Goal: Navigation & Orientation: Find specific page/section

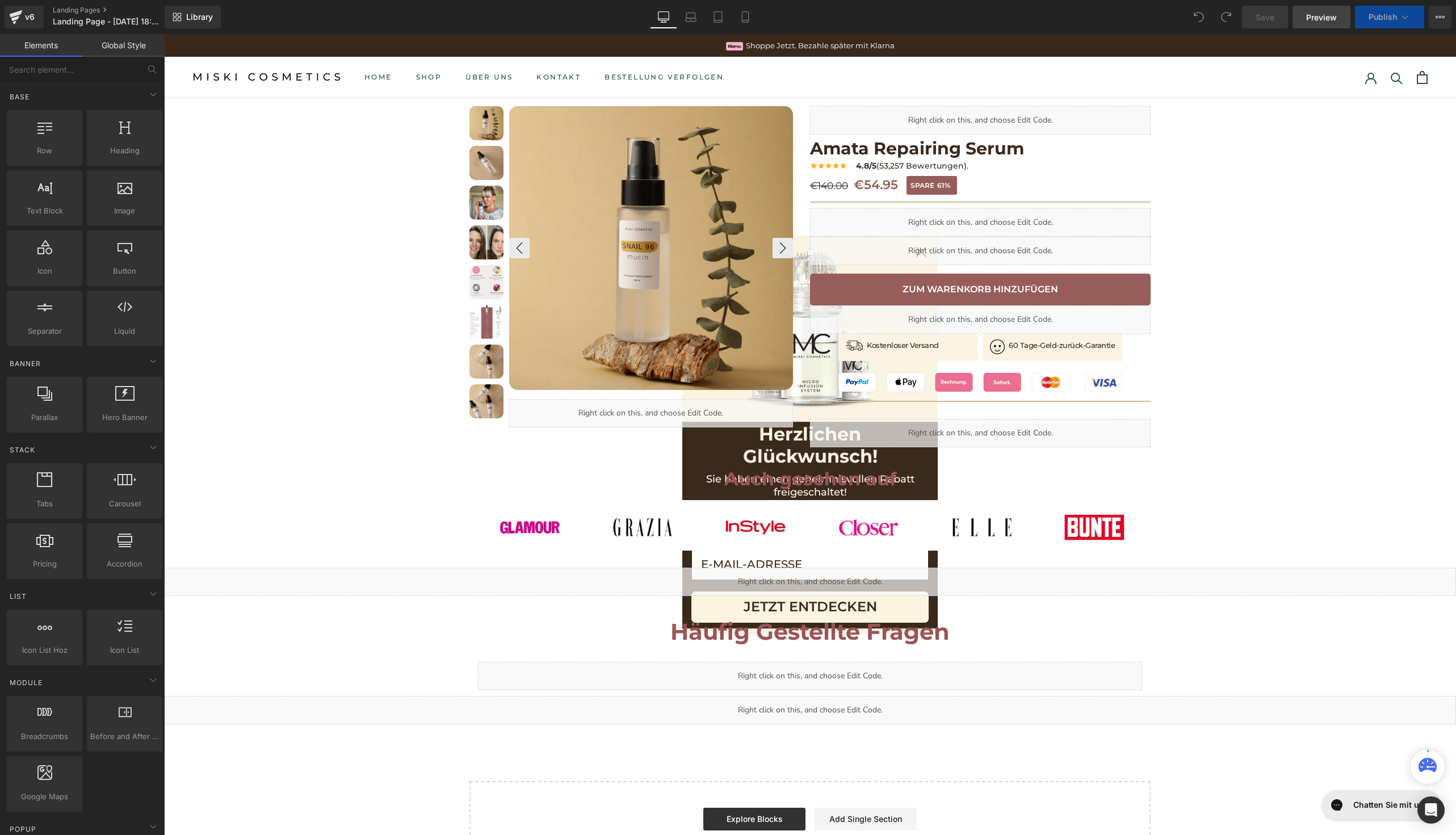
click at [1319, 13] on span "Preview" at bounding box center [1320, 17] width 30 height 12
